Goal: Check status: Check status

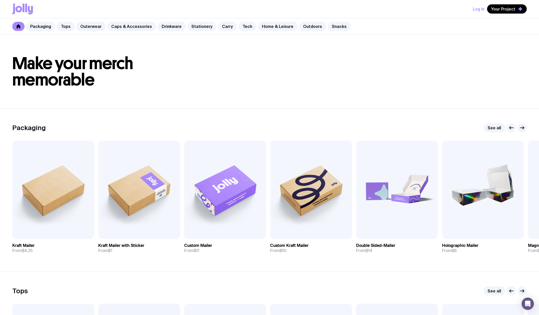
click at [476, 10] on button "Log In" at bounding box center [479, 8] width 12 height 9
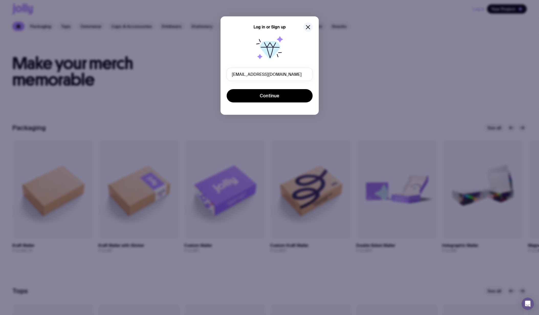
type input "[EMAIL_ADDRESS][DOMAIN_NAME]"
click at [227, 89] on button "Continue" at bounding box center [270, 95] width 86 height 13
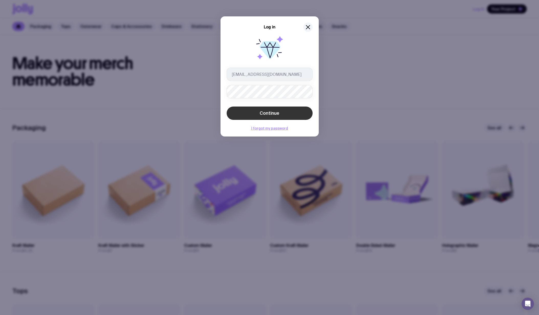
click at [272, 108] on button "Continue" at bounding box center [270, 112] width 86 height 13
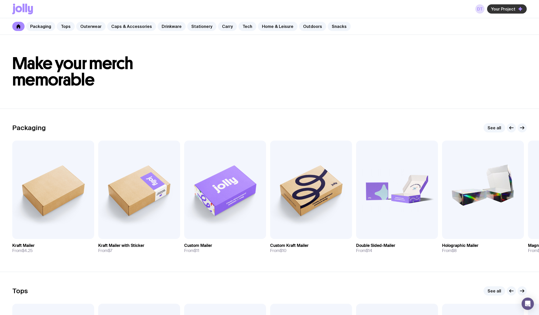
click at [497, 12] on button "Your Project" at bounding box center [507, 8] width 40 height 9
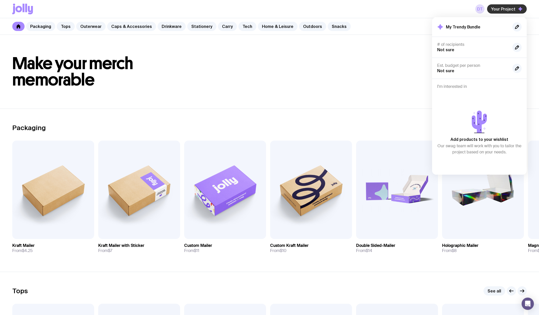
drag, startPoint x: 509, startPoint y: 12, endPoint x: 510, endPoint y: 8, distance: 3.4
click at [509, 11] on button "Your Project" at bounding box center [507, 8] width 40 height 9
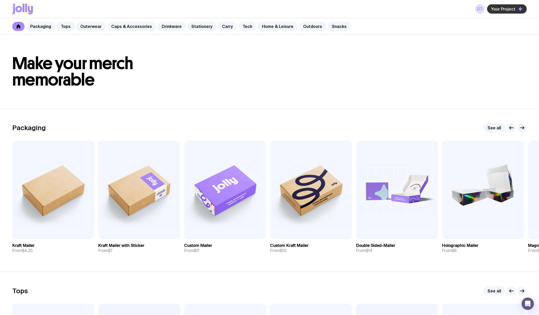
click at [510, 8] on span "Your Project" at bounding box center [503, 8] width 24 height 5
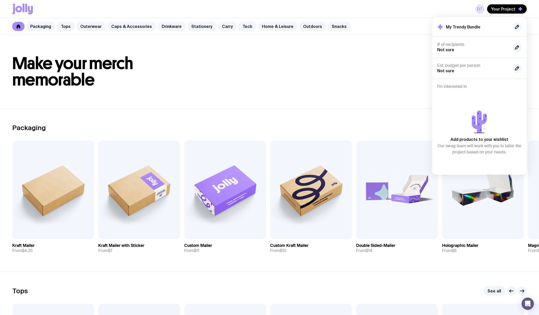
click at [483, 9] on link "DT" at bounding box center [480, 8] width 9 height 9
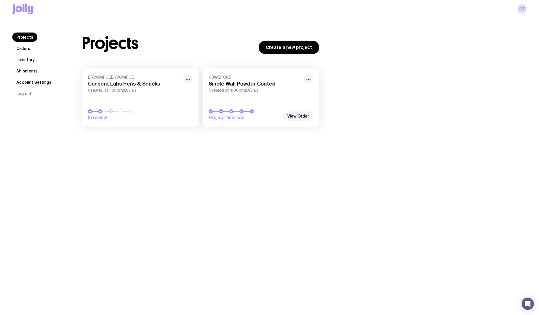
click at [180, 97] on link "ERVOMFCEERVOMFCE Consent Labs Pens & Snacks Created at 1:30pm[DATE] In review" at bounding box center [140, 97] width 117 height 58
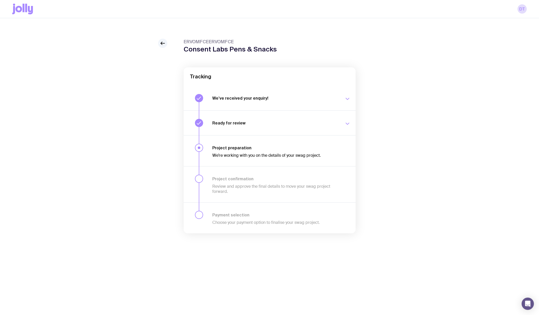
click at [329, 123] on h3 "Ready for review" at bounding box center [275, 122] width 126 height 5
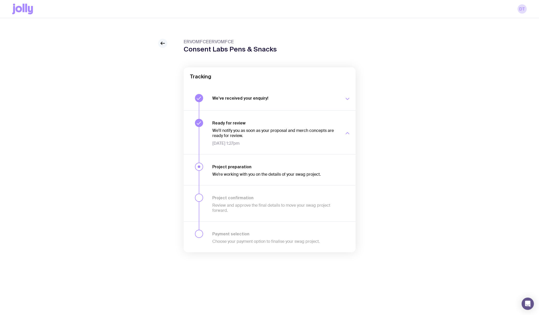
click at [163, 44] on icon at bounding box center [163, 43] width 6 height 6
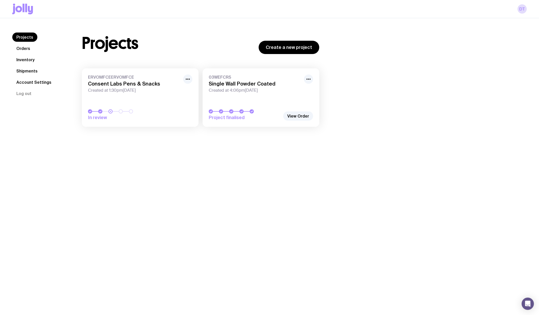
click at [29, 49] on link "Orders" at bounding box center [23, 48] width 22 height 9
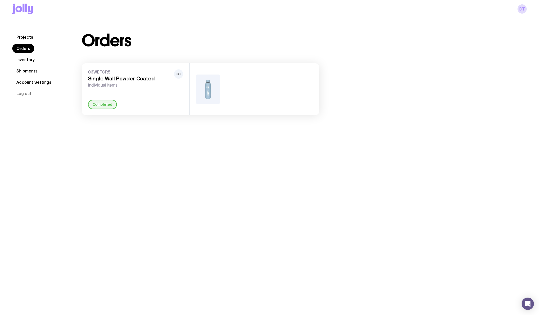
click at [28, 60] on link "Inventory" at bounding box center [25, 59] width 26 height 9
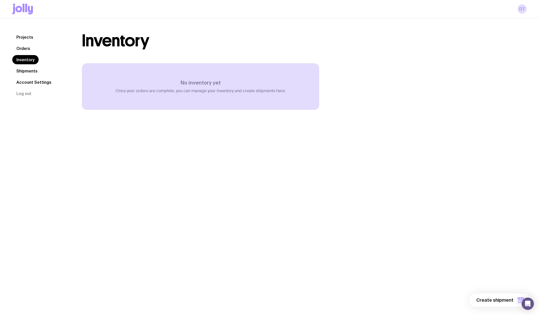
click at [28, 36] on link "Projects" at bounding box center [24, 37] width 25 height 9
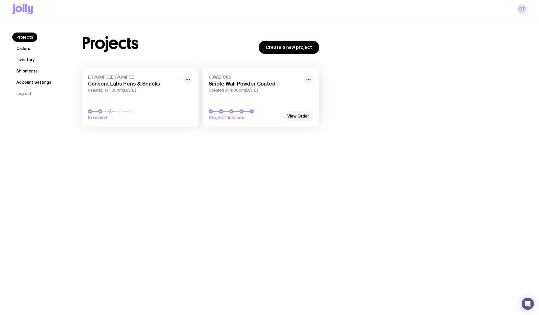
click at [193, 79] on link "ERVOMFCEERVOMFCE Consent Labs Pens & Snacks Created at 1:30pm[DATE] In review" at bounding box center [140, 97] width 117 height 58
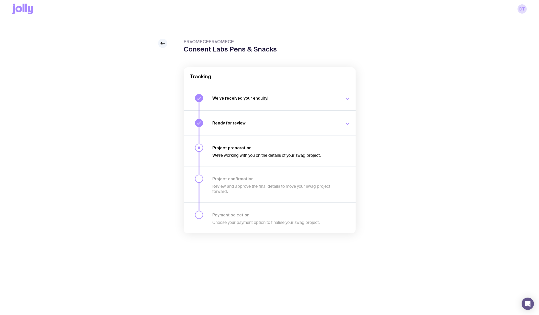
click at [323, 102] on button "We’ve received your enquiry! Our team is on it and preparing your proposal now.…" at bounding box center [270, 98] width 172 height 25
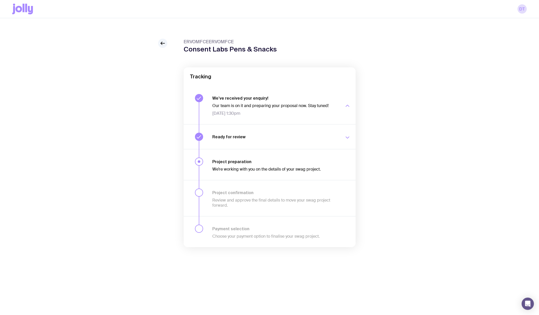
click at [337, 140] on div "Ready for review We’ll notify you as soon as your proposal and merch concepts a…" at bounding box center [281, 137] width 138 height 8
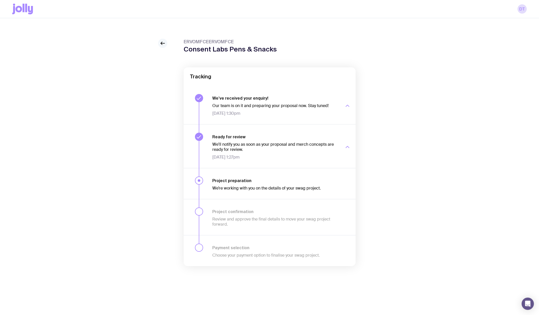
click at [163, 43] on icon at bounding box center [163, 43] width 6 height 6
